Goal: Task Accomplishment & Management: Manage account settings

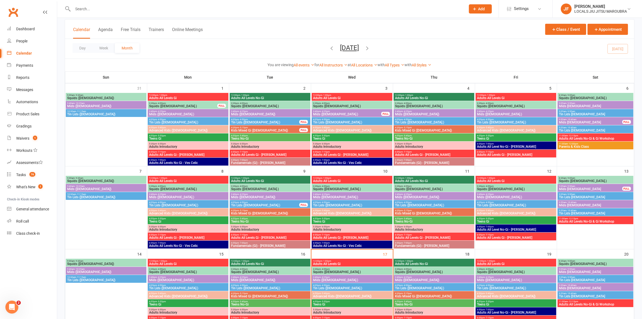
scroll to position [101, 0]
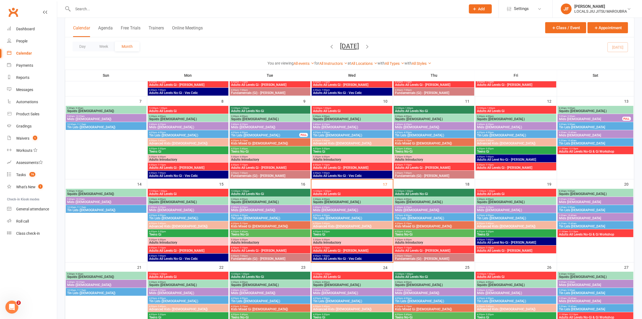
drag, startPoint x: 340, startPoint y: 192, endPoint x: 338, endPoint y: 190, distance: 4.0
click at [339, 191] on div "12:00pm - 1:00pm Adults All Levels Gi" at bounding box center [352, 193] width 81 height 8
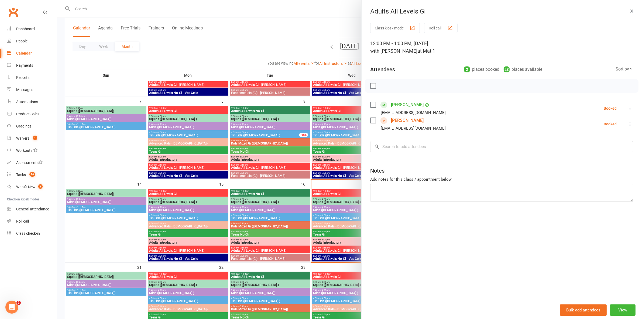
click at [332, 196] on div at bounding box center [349, 159] width 585 height 319
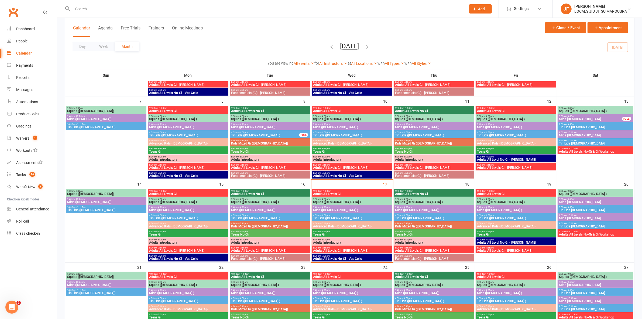
click at [332, 195] on span "Adults All Levels Gi" at bounding box center [352, 193] width 79 height 3
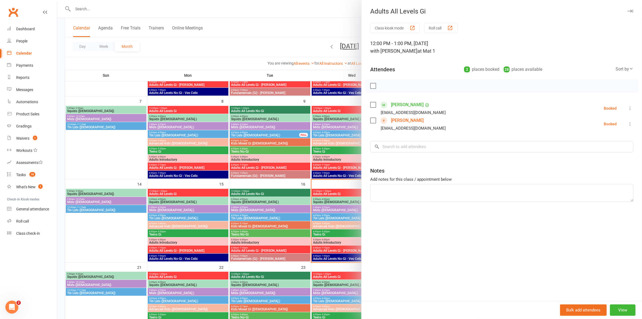
click at [441, 113] on li "Jordan Sim simmis.sim88@gmail.com Booked More info Remove Check in Mark absent …" at bounding box center [501, 108] width 263 height 16
click at [471, 241] on div "Class kiosk mode Roll call 12:00 PM - 1:00 PM, Wednesday, September, 17, 2025 w…" at bounding box center [502, 162] width 281 height 278
drag, startPoint x: 416, startPoint y: 122, endPoint x: 390, endPoint y: 121, distance: 26.5
click at [390, 121] on div "Hang Zhang hang83@gmail.com" at bounding box center [409, 124] width 78 height 16
copy link "Hang Zhang"
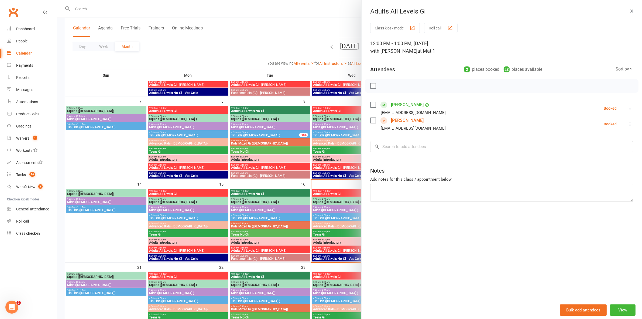
drag, startPoint x: 461, startPoint y: 207, endPoint x: 467, endPoint y: 199, distance: 9.8
click at [461, 205] on div "Class kiosk mode Roll call 12:00 PM - 1:00 PM, Wednesday, September, 17, 2025 w…" at bounding box center [502, 162] width 281 height 278
click at [326, 193] on div at bounding box center [349, 159] width 585 height 319
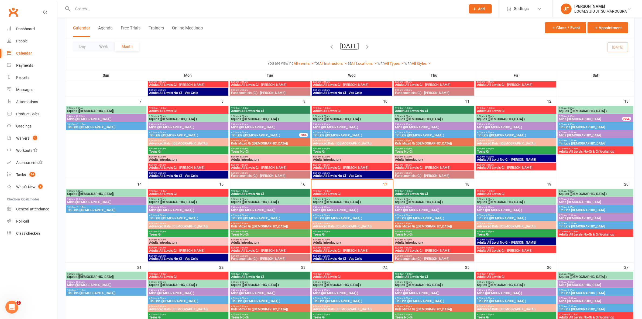
click at [327, 203] on span "Squids ([DEMOGRAPHIC_DATA].)" at bounding box center [352, 201] width 79 height 3
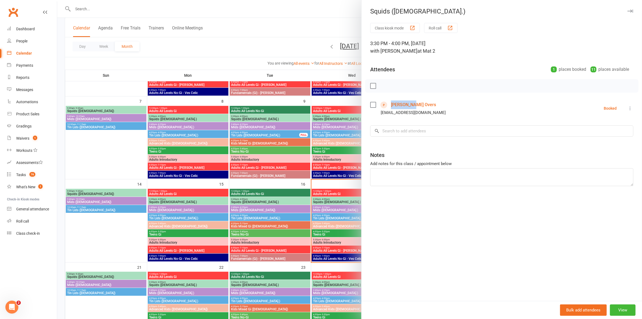
drag, startPoint x: 405, startPoint y: 105, endPoint x: 388, endPoint y: 105, distance: 16.7
click at [388, 105] on div "Toby Overs lucindawaugh@hotmail.com" at bounding box center [409, 108] width 78 height 16
copy link "Toby Overs"
click at [446, 204] on div "Class kiosk mode Roll call 3:30 PM - 4:00 PM, Wednesday, September, 17, 2025 wi…" at bounding box center [502, 162] width 281 height 278
click at [311, 202] on div at bounding box center [349, 159] width 585 height 319
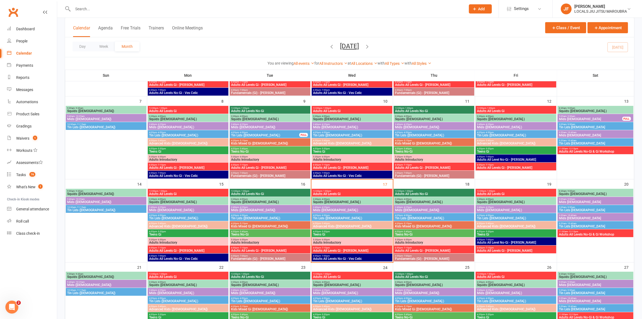
click at [322, 211] on span "Mids (5-7 y.o.)" at bounding box center [352, 209] width 79 height 3
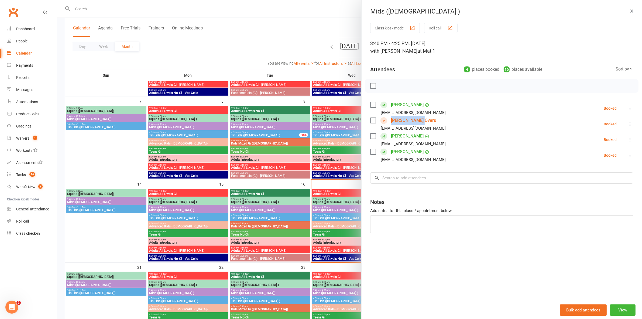
drag, startPoint x: 439, startPoint y: 121, endPoint x: 389, endPoint y: 120, distance: 49.4
click at [389, 120] on li "Madeline Overs lucindawaugh@hotmail.com Booked More info Remove Check in Mark a…" at bounding box center [501, 124] width 263 height 16
copy link "Madeline Overs"
drag, startPoint x: 513, startPoint y: 258, endPoint x: 510, endPoint y: 257, distance: 2.9
click at [512, 257] on div "Class kiosk mode Roll call 3:40 PM - 4:25 PM, Wednesday, September, 17, 2025 wi…" at bounding box center [502, 162] width 281 height 278
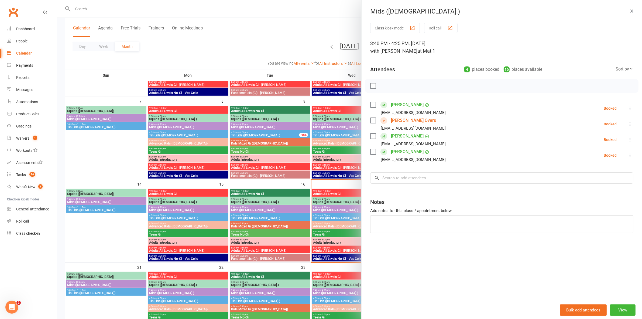
drag, startPoint x: 336, startPoint y: 213, endPoint x: 336, endPoint y: 218, distance: 4.6
click at [336, 216] on div at bounding box center [349, 159] width 585 height 319
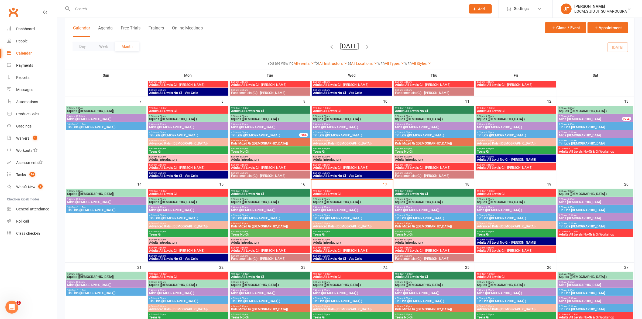
click at [336, 218] on span "Tin Lids (8-12 y.o.)" at bounding box center [352, 217] width 79 height 3
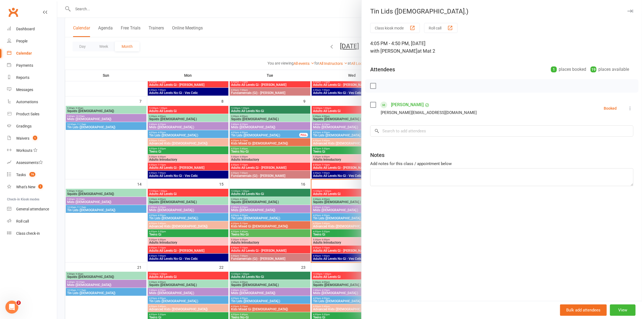
click at [336, 218] on div at bounding box center [349, 159] width 585 height 319
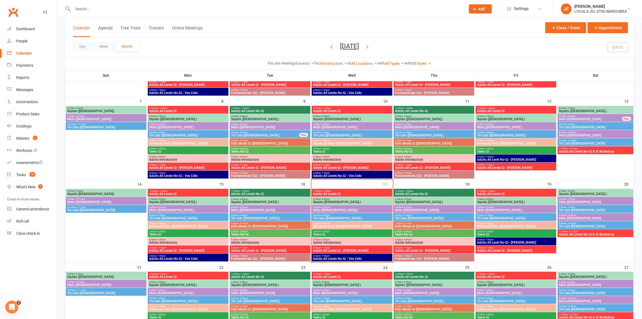
click at [333, 223] on span "4:50pm - 5:40pm" at bounding box center [352, 223] width 79 height 2
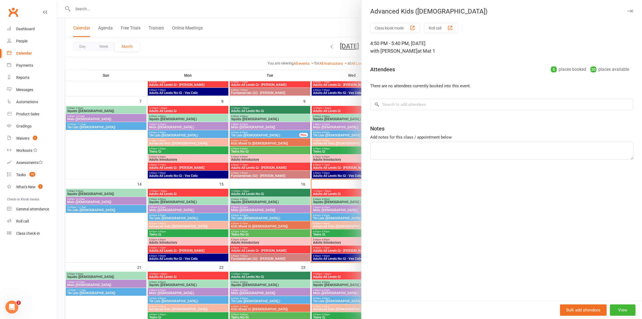
click at [333, 223] on div at bounding box center [349, 159] width 585 height 319
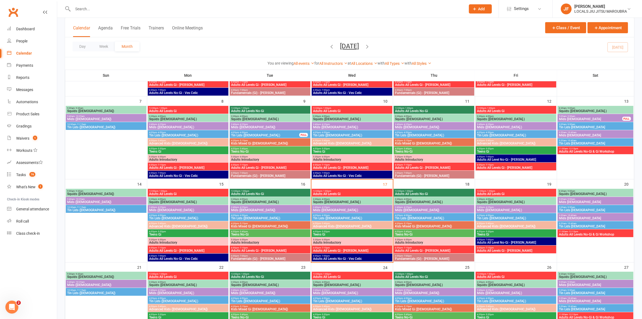
click at [334, 233] on span "Teens Gi" at bounding box center [352, 234] width 79 height 3
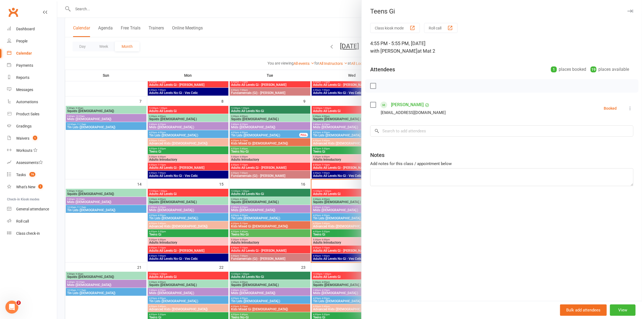
click at [334, 233] on div at bounding box center [349, 159] width 585 height 319
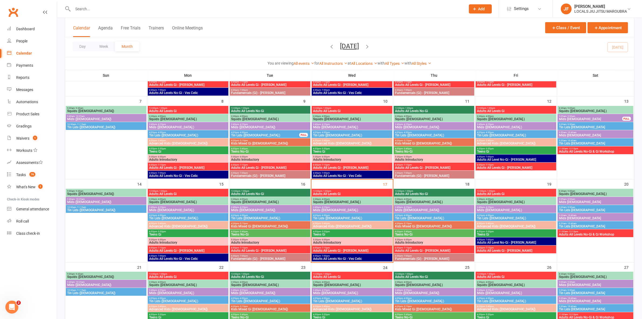
click at [334, 242] on span "Adults Introductory" at bounding box center [352, 242] width 79 height 3
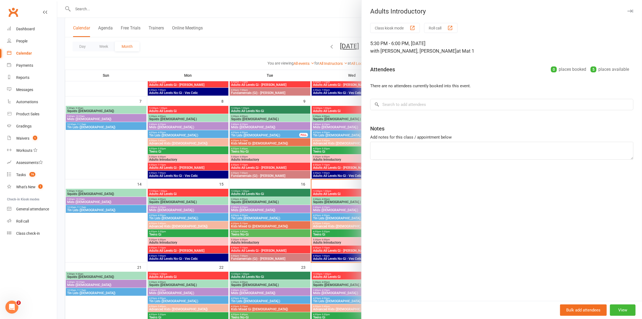
click at [334, 242] on div at bounding box center [349, 159] width 585 height 319
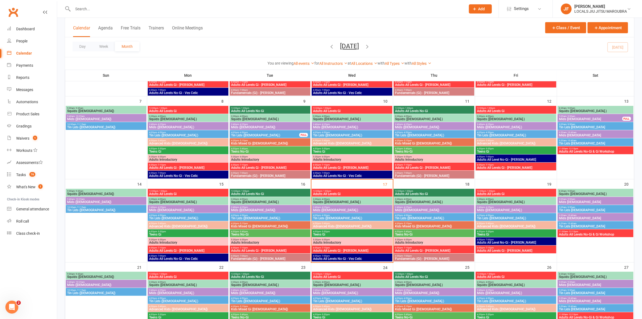
click at [335, 253] on div "6:00pm - 7:15pm Adults All Levels Gi - Daniel Moeller" at bounding box center [352, 249] width 81 height 8
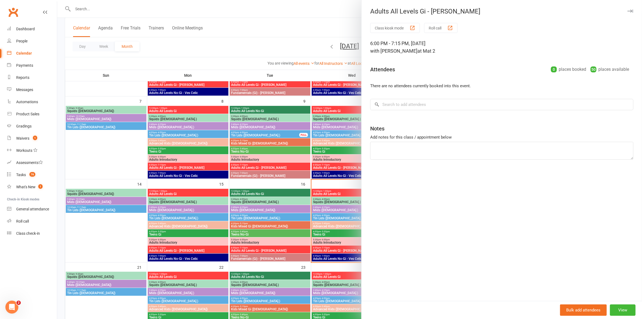
click at [335, 251] on div at bounding box center [349, 159] width 585 height 319
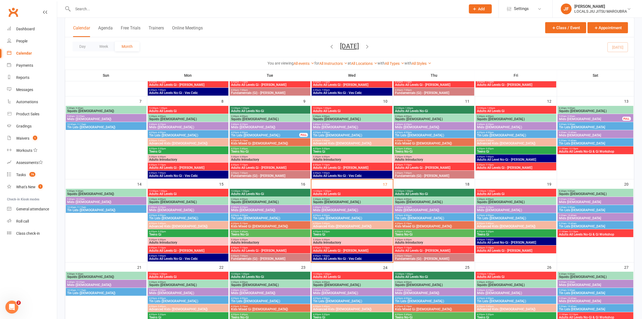
click at [335, 251] on span "Adults All Levels Gi - Daniel Moeller" at bounding box center [352, 250] width 79 height 3
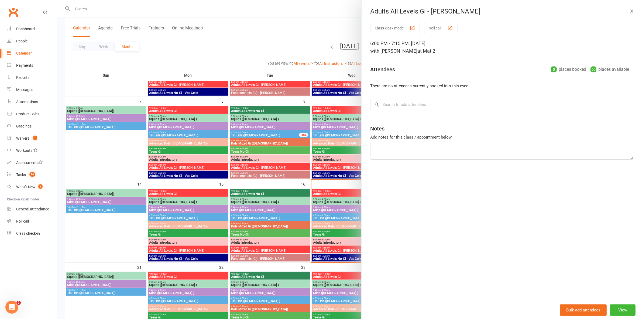
click at [335, 251] on div at bounding box center [349, 159] width 585 height 319
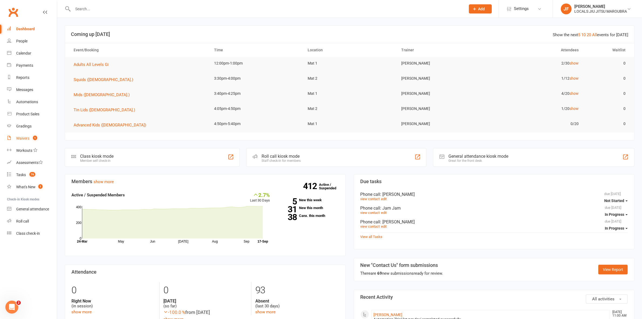
click at [25, 134] on link "Waivers 1" at bounding box center [32, 138] width 50 height 12
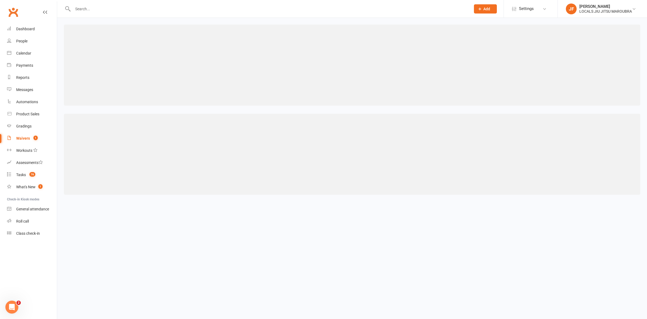
select select "100"
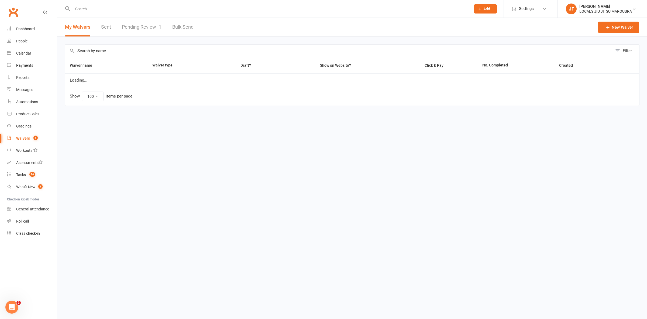
click at [152, 24] on link "Pending Review 1" at bounding box center [142, 27] width 40 height 19
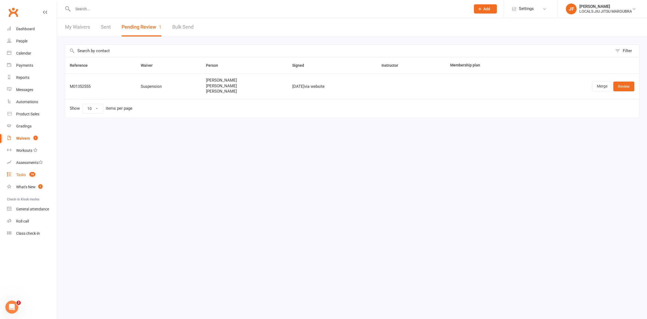
click at [26, 175] on link "Tasks 76" at bounding box center [32, 175] width 50 height 12
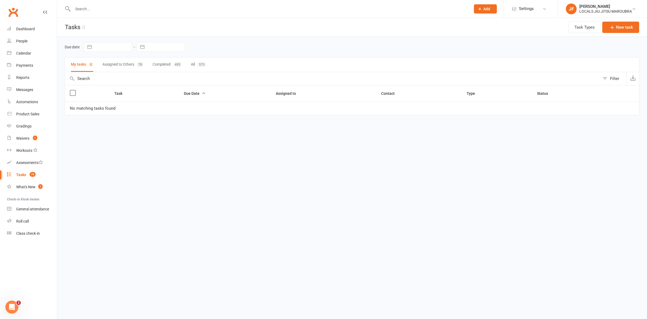
click at [109, 65] on button "Assigned to Others 78" at bounding box center [123, 64] width 41 height 14
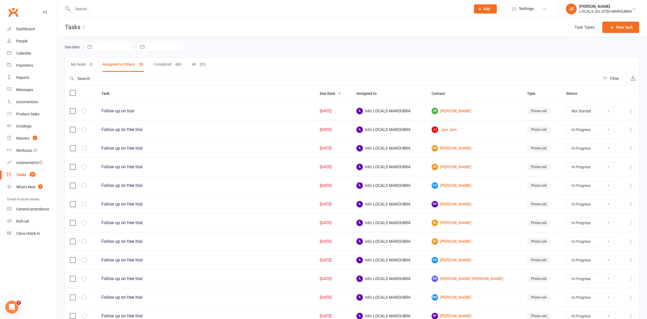
select select "started"
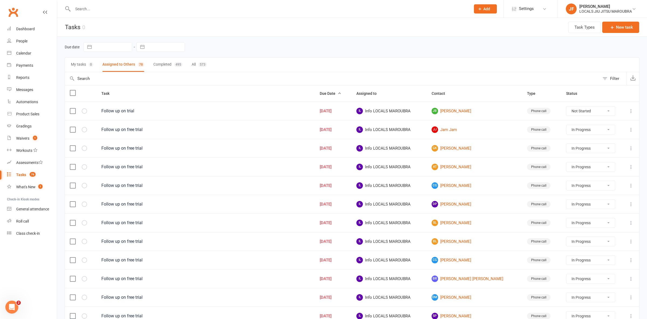
select select "started"
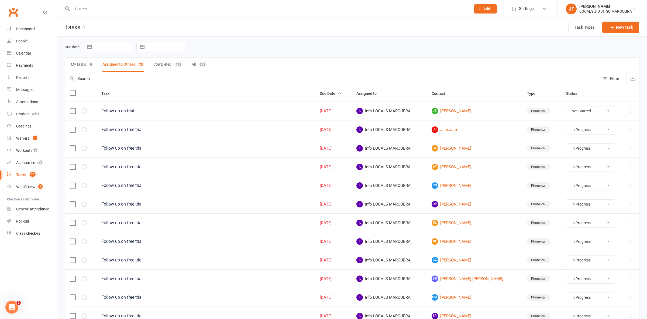
select select "started"
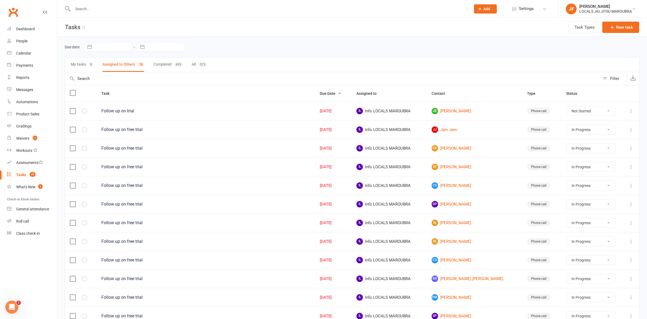
select select "started"
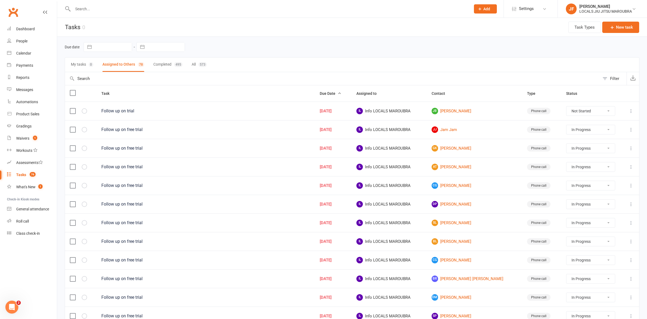
select select "started"
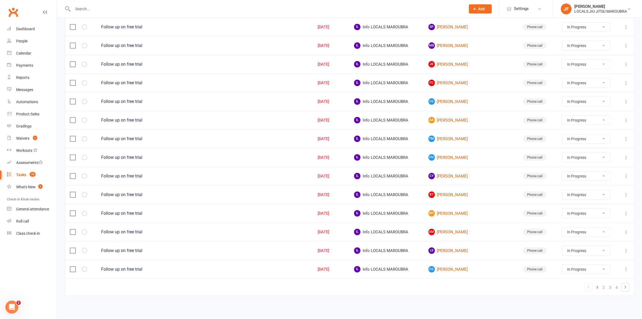
scroll to position [294, 0]
click at [612, 287] on link "3" at bounding box center [610, 287] width 6 height 8
select select "started"
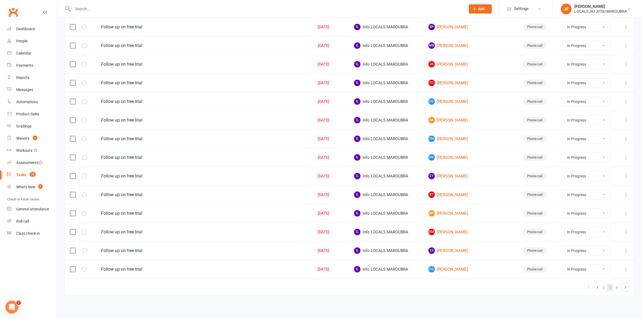
select select "started"
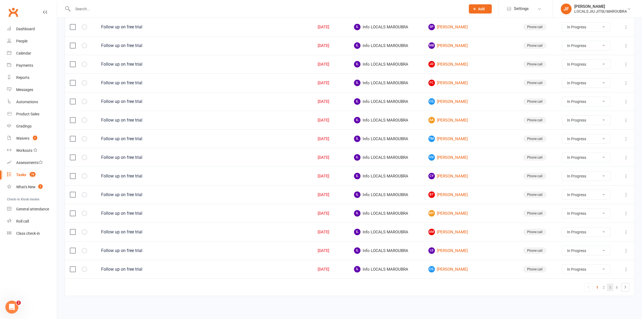
select select "started"
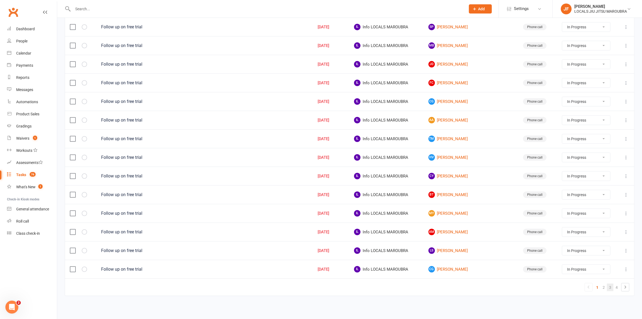
select select "started"
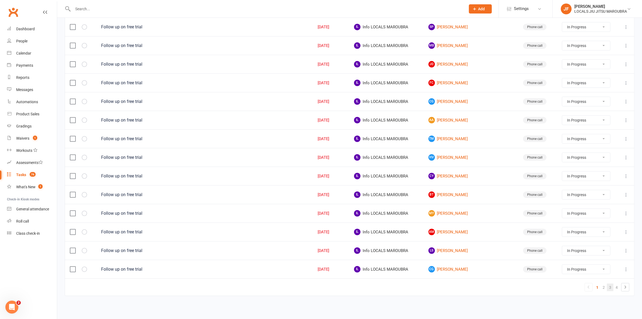
select select "started"
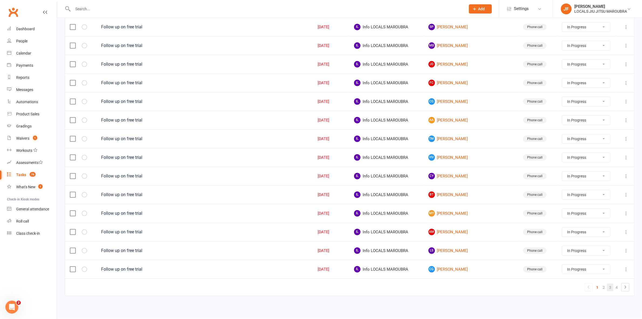
select select "started"
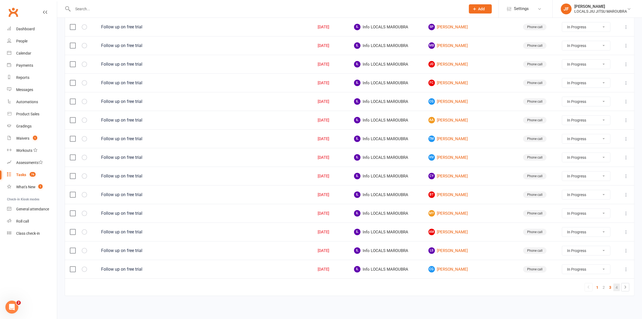
select select "started"
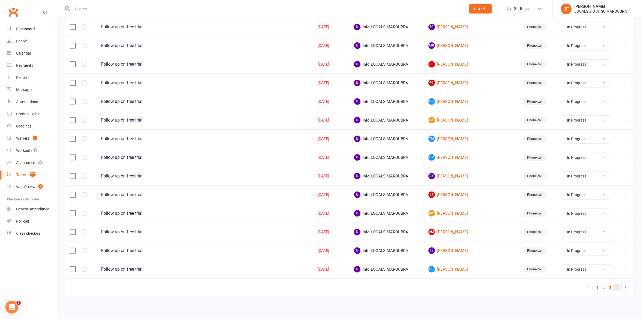
select select "started"
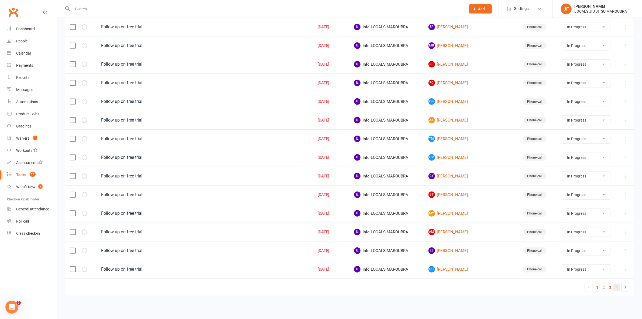
select select "started"
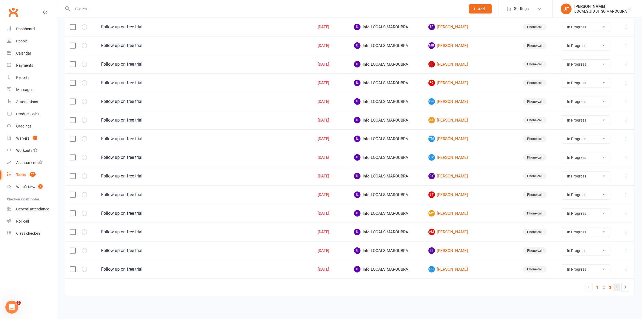
select select "started"
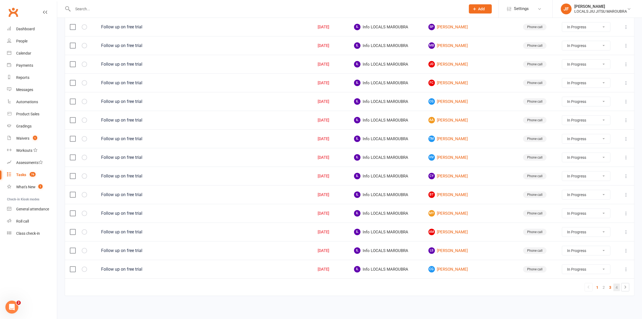
select select "started"
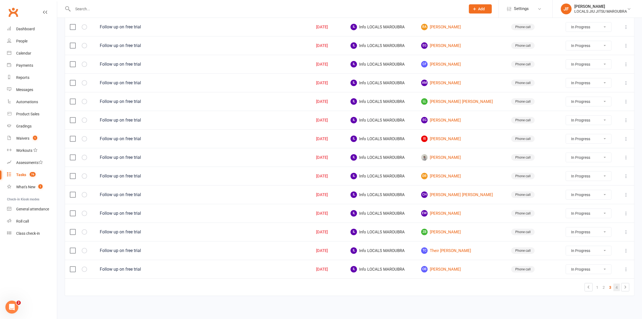
click at [616, 286] on link "4" at bounding box center [617, 287] width 6 height 8
select select "started"
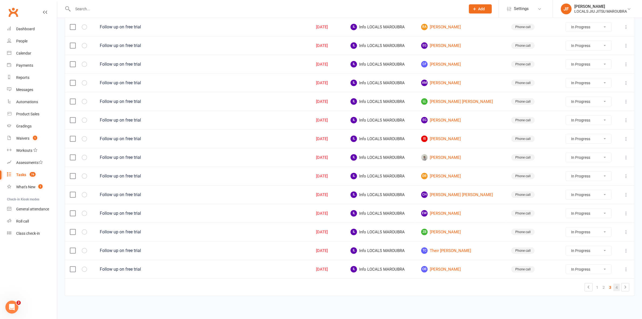
select select "started"
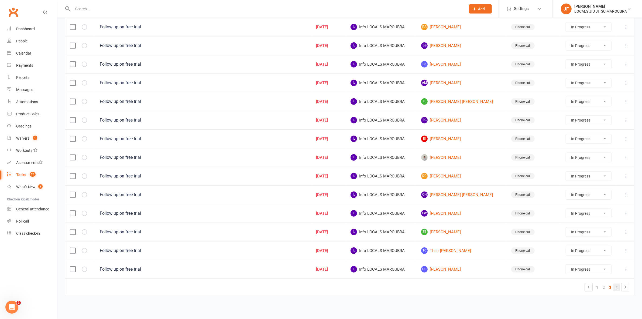
select select "started"
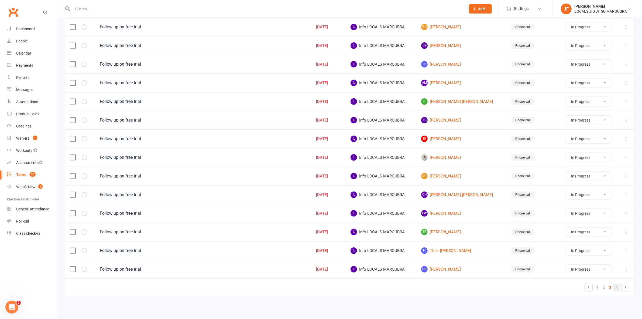
select select "started"
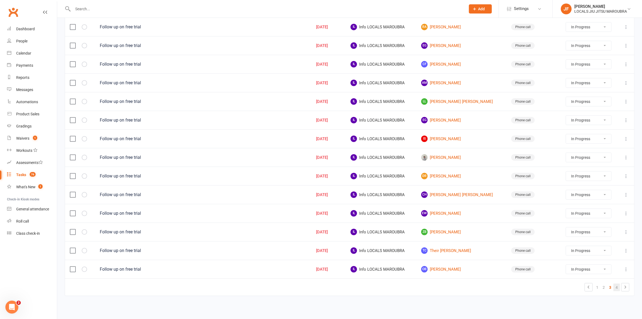
select select "started"
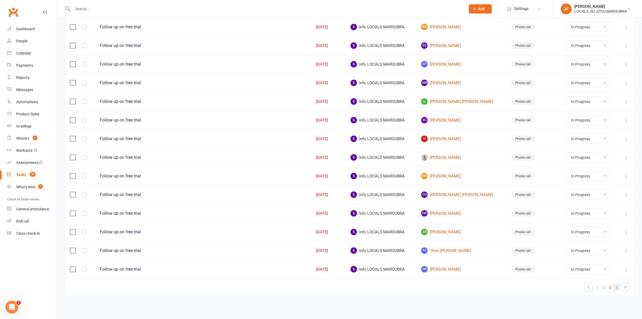
select select "started"
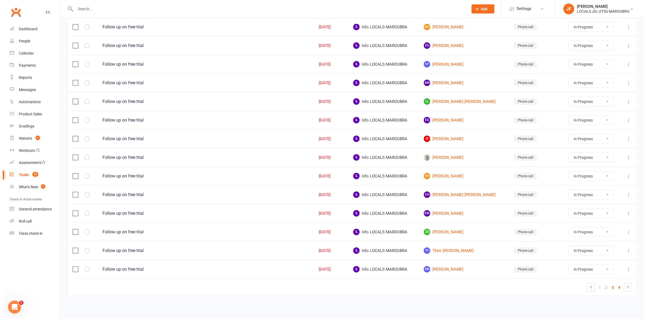
scroll to position [0, 0]
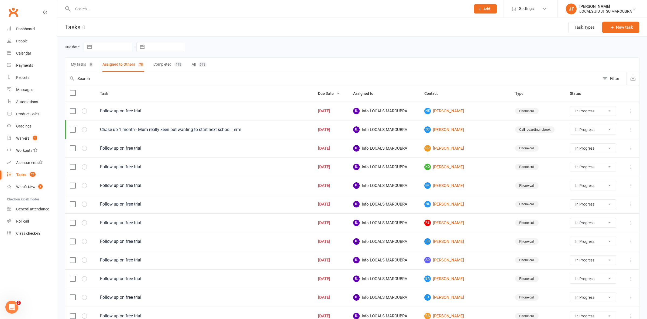
select select "started"
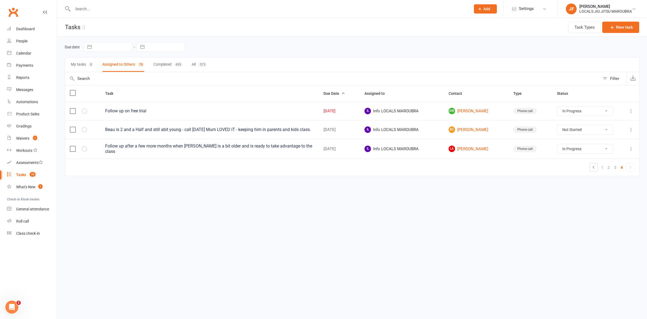
drag, startPoint x: 478, startPoint y: 229, endPoint x: 440, endPoint y: 239, distance: 39.7
click at [478, 199] on html "Prospect Member Non-attending contact Class / event Appointment Grading event T…" at bounding box center [323, 99] width 647 height 199
drag, startPoint x: 492, startPoint y: 269, endPoint x: 482, endPoint y: 253, distance: 19.5
click at [492, 199] on html "Prospect Member Non-attending contact Class / event Appointment Grading event T…" at bounding box center [323, 99] width 647 height 199
click at [468, 199] on html "Prospect Member Non-attending contact Class / event Appointment Grading event T…" at bounding box center [323, 99] width 647 height 199
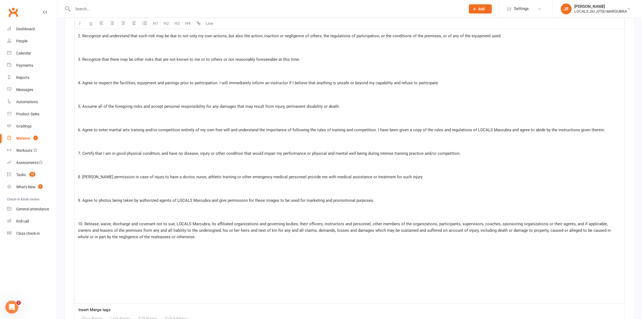
scroll to position [944, 0]
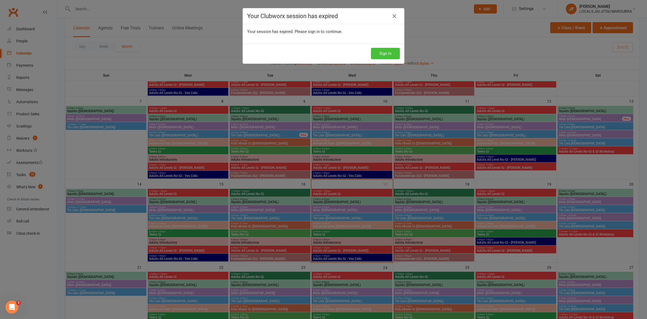
drag, startPoint x: 380, startPoint y: 51, endPoint x: 366, endPoint y: 95, distance: 45.7
click at [380, 51] on button "Sign In" at bounding box center [385, 53] width 29 height 11
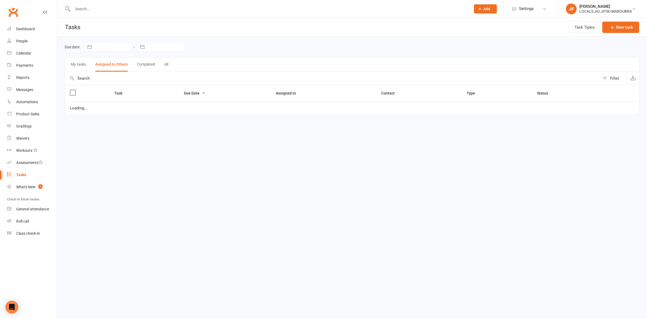
select select "started"
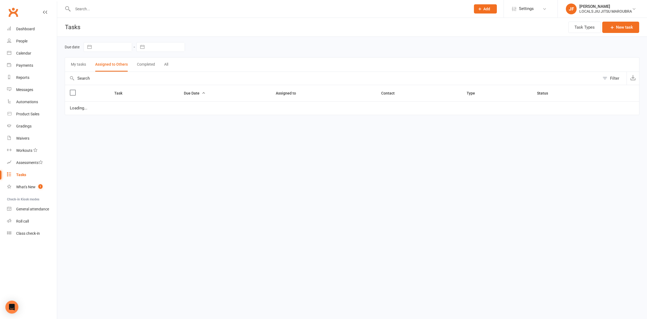
select select "started"
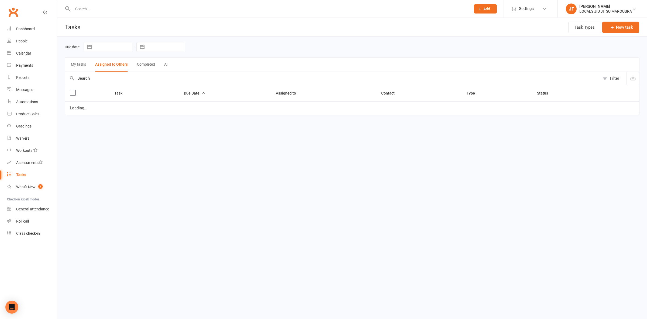
select select "started"
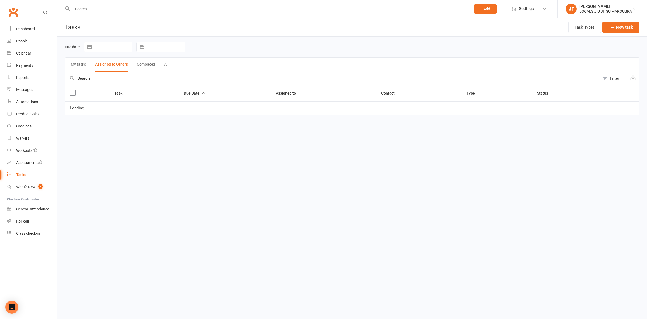
select select "started"
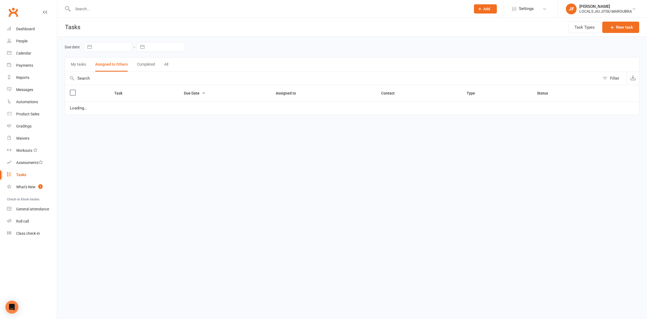
select select "started"
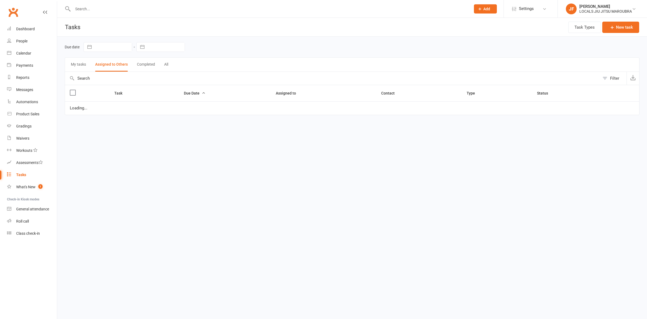
select select "started"
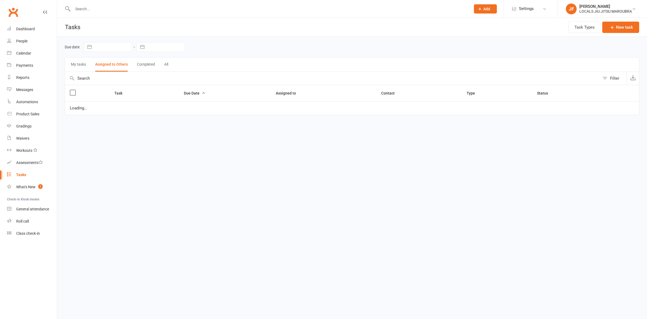
select select "started"
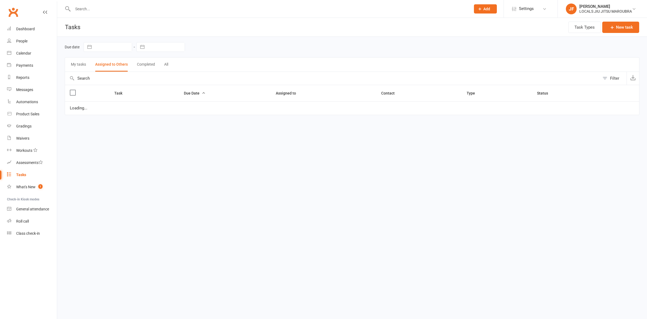
select select "started"
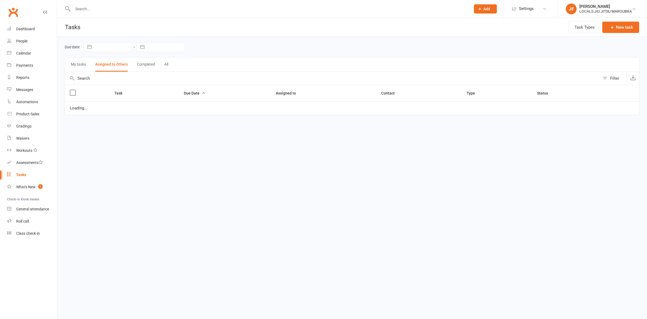
select select "started"
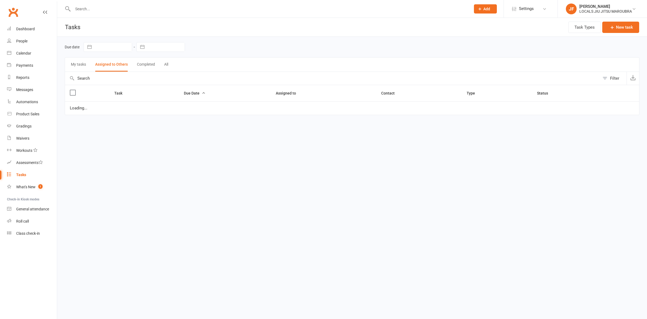
select select "started"
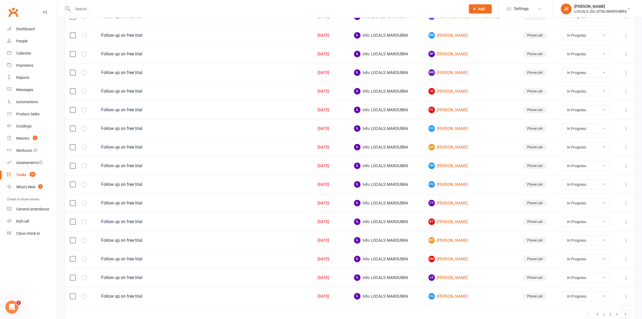
scroll to position [261, 0]
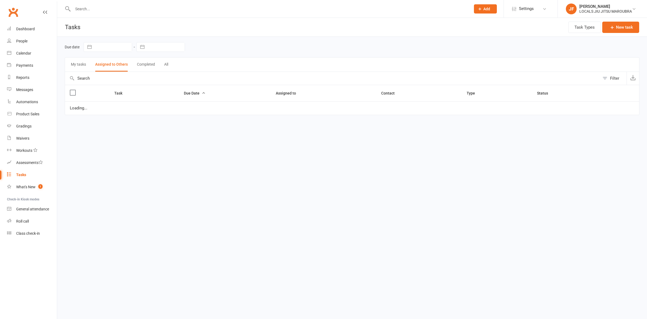
select select "started"
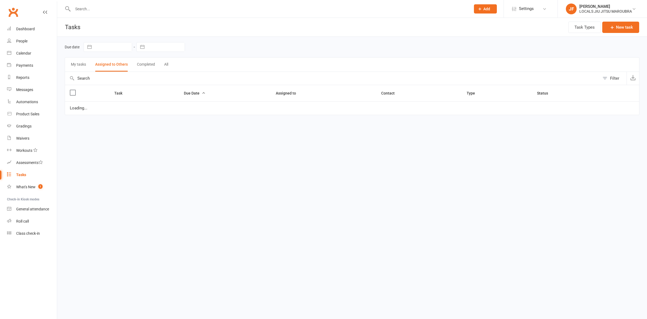
select select "started"
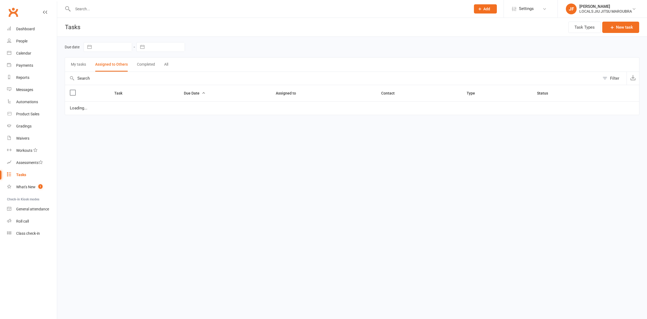
select select "started"
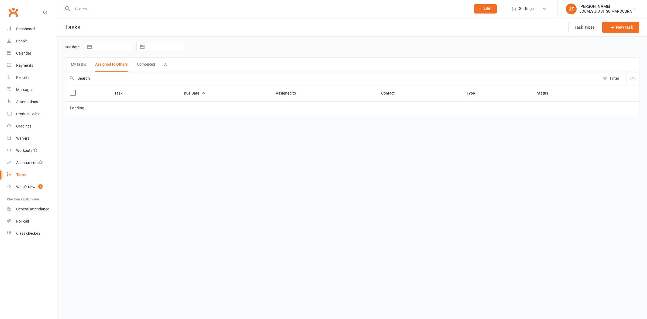
select select "started"
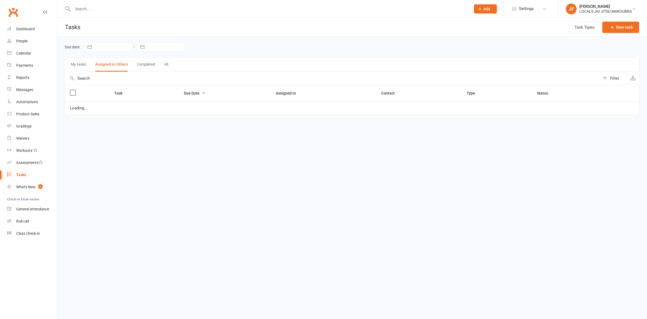
select select "started"
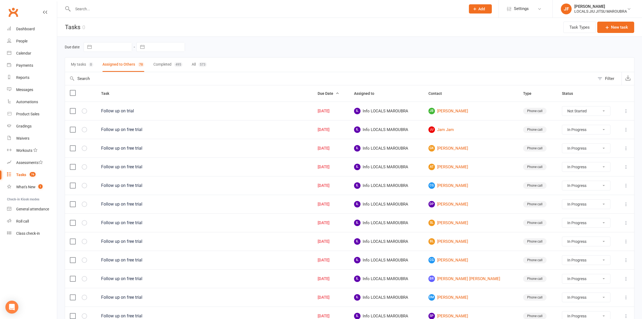
select select "started"
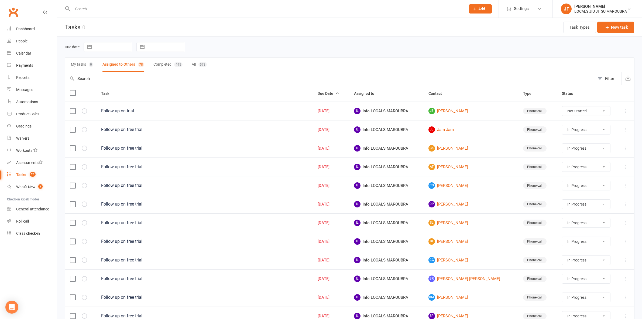
select select "started"
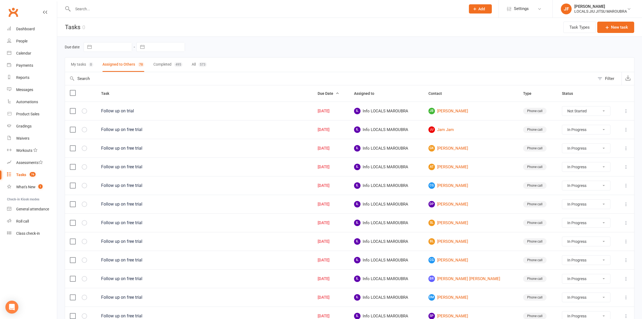
select select "started"
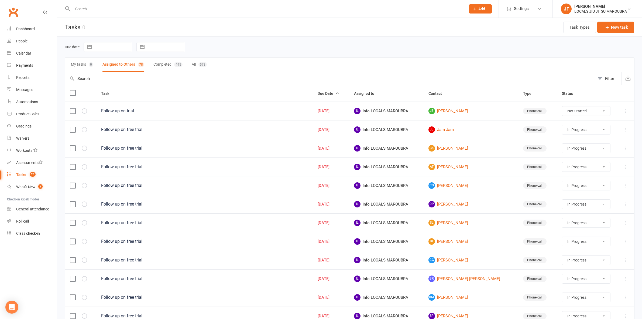
select select "started"
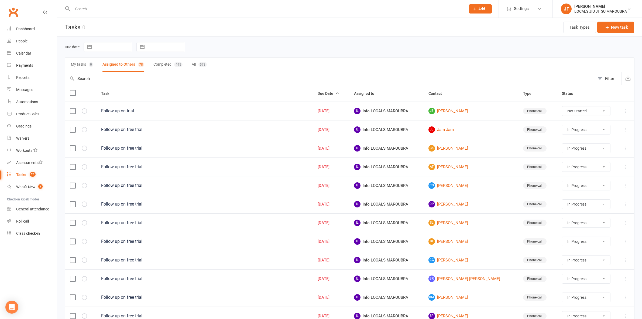
select select "started"
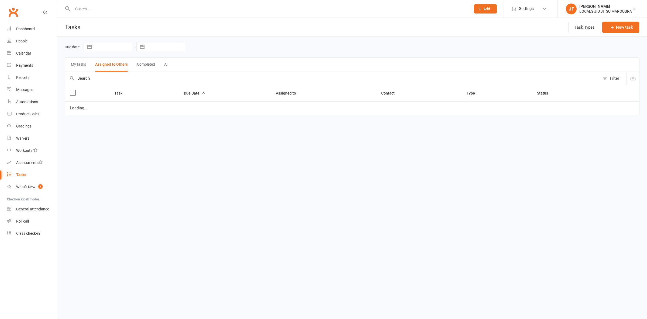
select select "started"
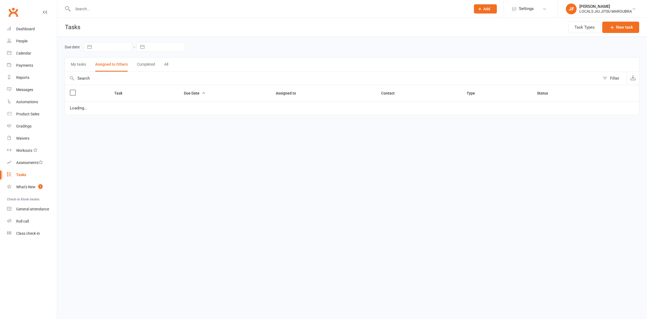
select select "started"
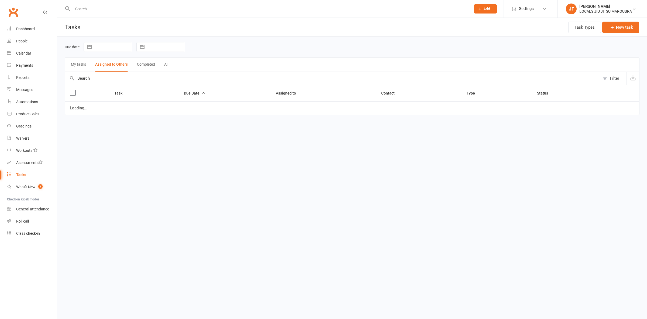
select select "started"
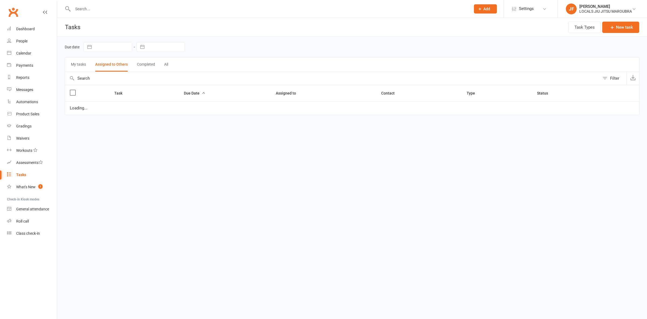
select select "started"
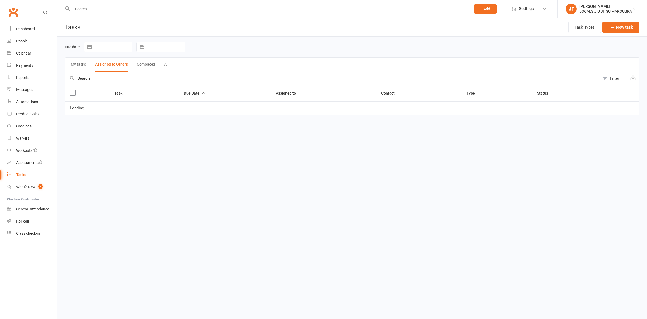
select select "started"
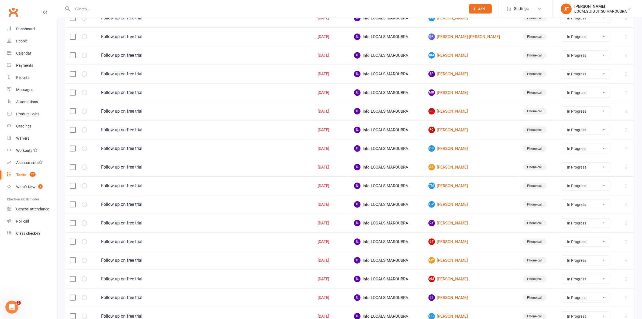
scroll to position [294, 0]
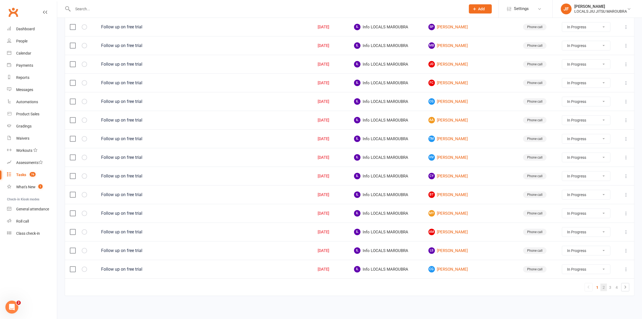
click at [604, 289] on link "2" at bounding box center [604, 287] width 6 height 8
select select "started"
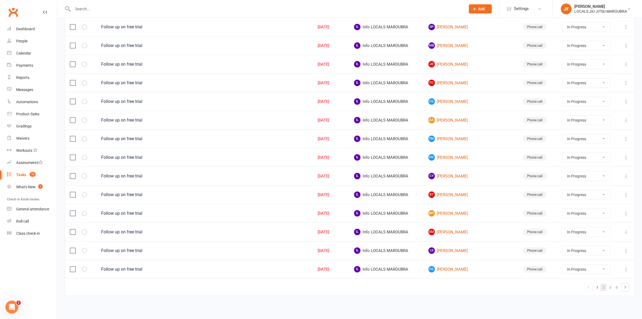
select select "started"
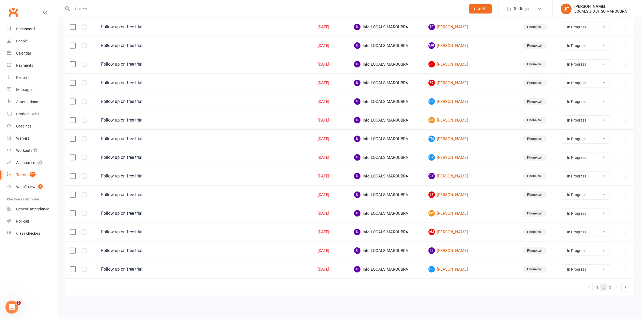
select select "started"
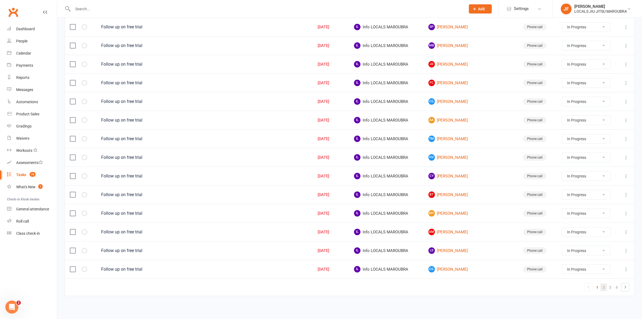
select select "started"
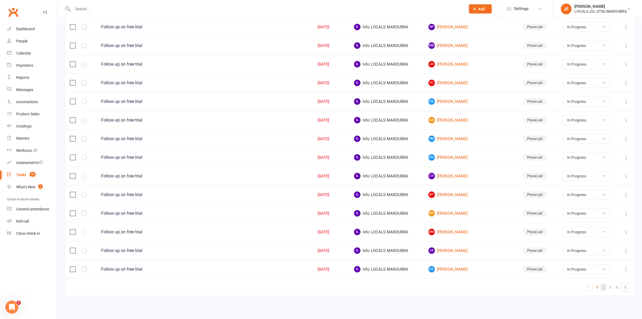
select select "started"
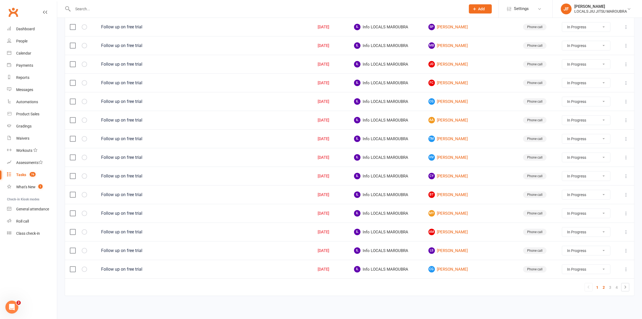
select select "started"
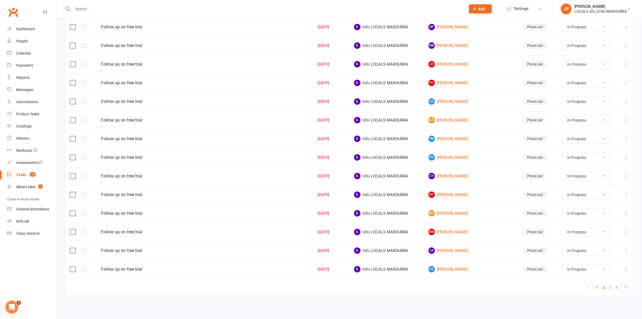
select select "started"
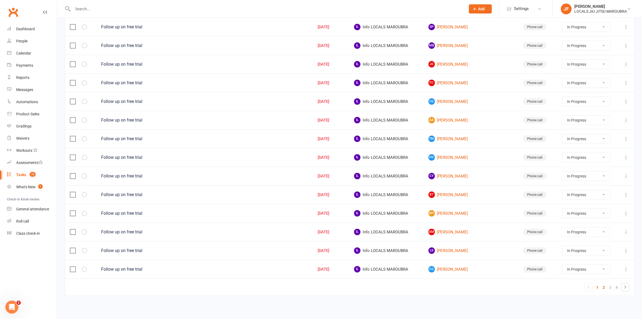
select select "started"
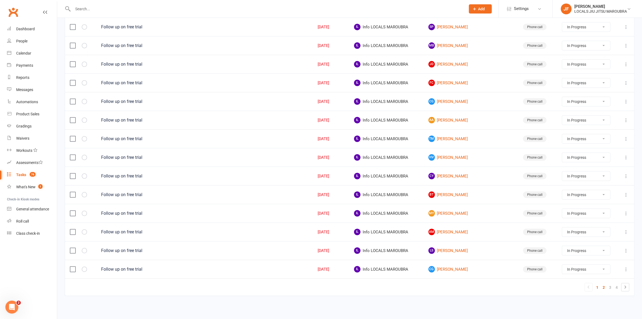
select select "started"
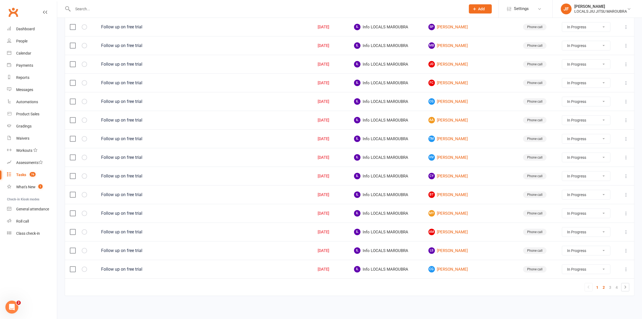
select select "started"
